Goal: Task Accomplishment & Management: Manage account settings

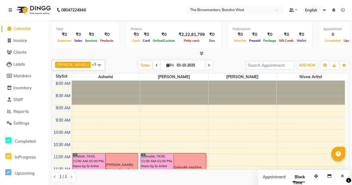
scroll to position [121, 0]
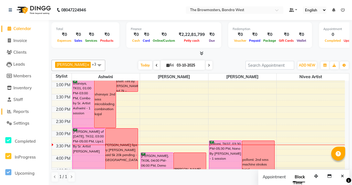
drag, startPoint x: 0, startPoint y: 0, endPoint x: 15, endPoint y: 110, distance: 110.7
click at [15, 110] on span "Reports" at bounding box center [20, 111] width 15 height 5
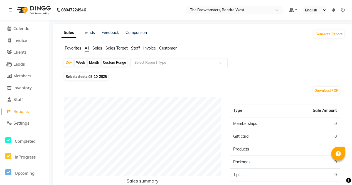
click at [97, 63] on div "Month" at bounding box center [94, 63] width 13 height 8
select select "10"
select select "2025"
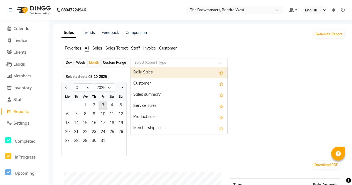
click at [139, 60] on input "text" at bounding box center [173, 63] width 80 height 6
type input "n"
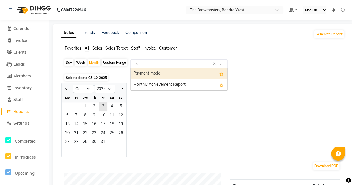
type input "mon"
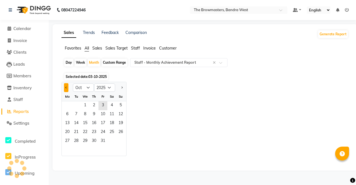
click at [67, 90] on button "Previous month" at bounding box center [66, 87] width 4 height 9
select select "8"
select select "full_report"
select select "csv"
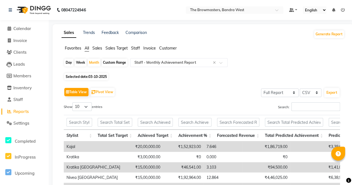
click at [116, 65] on div "Custom Range" at bounding box center [115, 63] width 26 height 8
select select "10"
select select "2025"
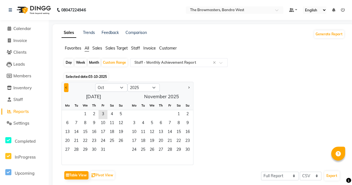
click at [67, 86] on button "Previous month" at bounding box center [66, 87] width 4 height 9
select select "8"
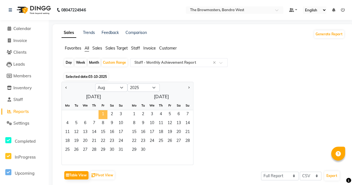
click at [103, 113] on span "1" at bounding box center [103, 114] width 9 height 9
click at [117, 149] on span "31" at bounding box center [120, 150] width 9 height 9
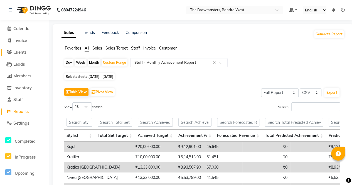
click at [26, 52] on span "Clients" at bounding box center [19, 52] width 13 height 5
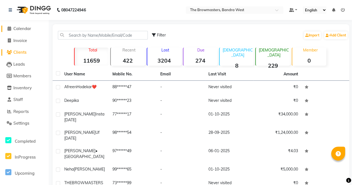
click at [23, 30] on span "Calendar" at bounding box center [22, 28] width 18 height 5
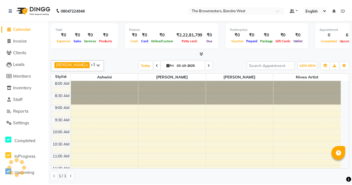
scroll to position [169, 0]
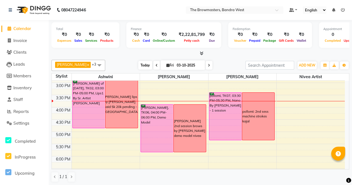
click at [148, 62] on span "Today" at bounding box center [145, 65] width 14 height 9
click at [181, 66] on input "03-10-2025" at bounding box center [189, 65] width 28 height 8
select select "10"
select select "2025"
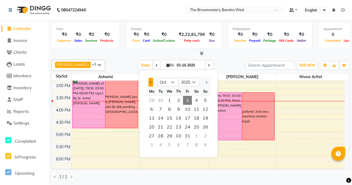
click at [153, 83] on div at bounding box center [151, 82] width 11 height 9
click at [153, 83] on button "Previous month" at bounding box center [150, 82] width 5 height 9
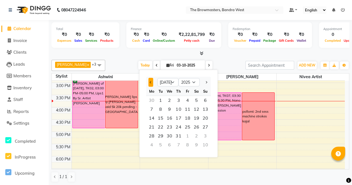
select select "6"
click at [207, 101] on span "1" at bounding box center [205, 100] width 9 height 9
type input "[DATE]"
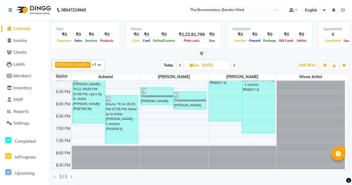
scroll to position [196, 0]
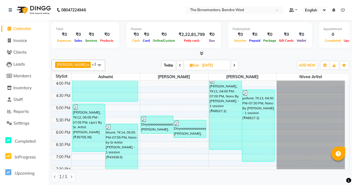
click at [263, 104] on div "pollomi, TK13, 04:30 PM-07:30 PM, Nano By [PERSON_NAME] - 1 session (₹68527.2)" at bounding box center [258, 126] width 32 height 72
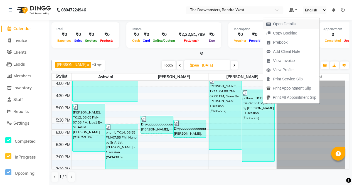
click at [278, 25] on span "Open Details" at bounding box center [284, 24] width 23 height 6
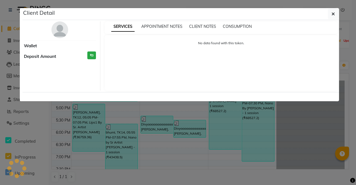
select select "3"
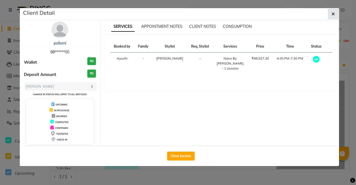
click at [333, 14] on icon "button" at bounding box center [333, 14] width 3 height 4
